Goal: Information Seeking & Learning: Learn about a topic

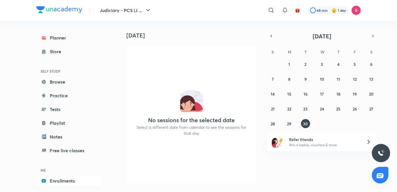
click at [65, 180] on link "Enrollments" at bounding box center [69, 180] width 66 height 11
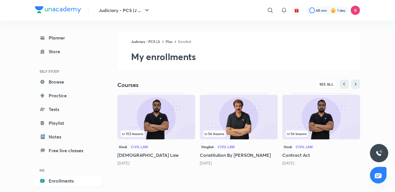
click at [155, 114] on img at bounding box center [156, 117] width 78 height 45
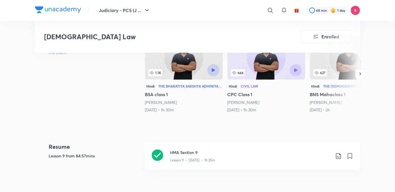
scroll to position [205, 0]
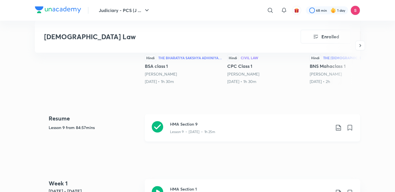
click at [182, 121] on h3 "HMA Section 9" at bounding box center [250, 124] width 160 height 6
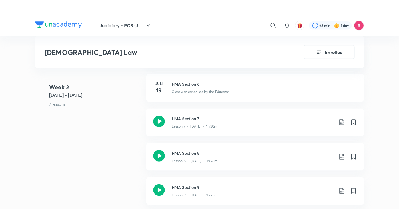
scroll to position [614, 0]
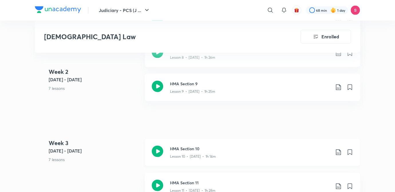
click at [202, 146] on h3 "HMA Section 10" at bounding box center [250, 149] width 160 height 6
